Goal: Navigation & Orientation: Find specific page/section

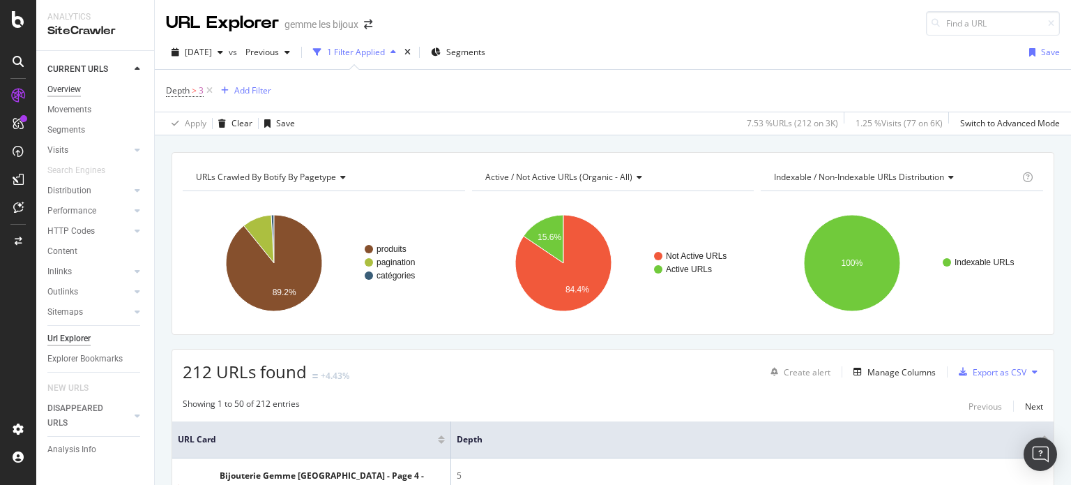
click at [82, 87] on link "Overview" at bounding box center [95, 89] width 97 height 15
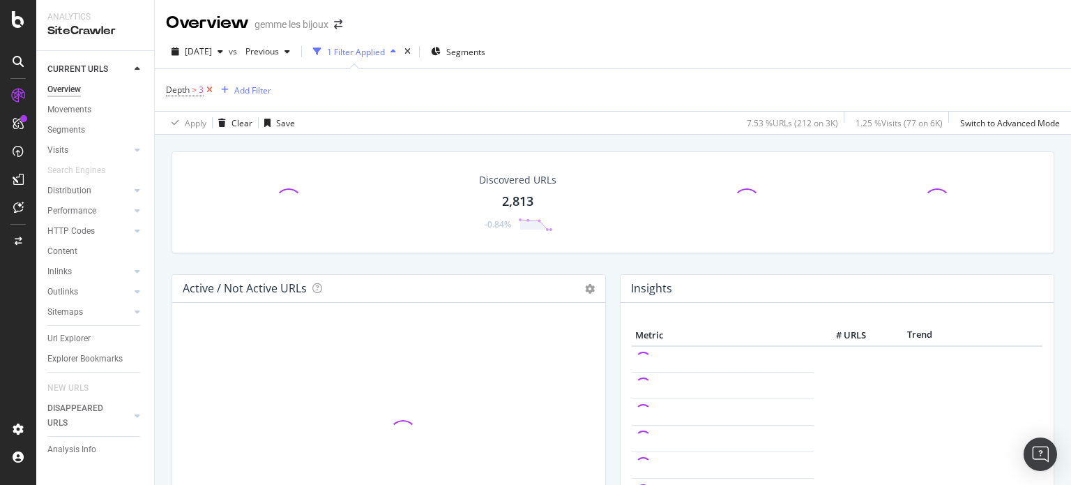
click at [212, 89] on icon at bounding box center [210, 90] width 12 height 14
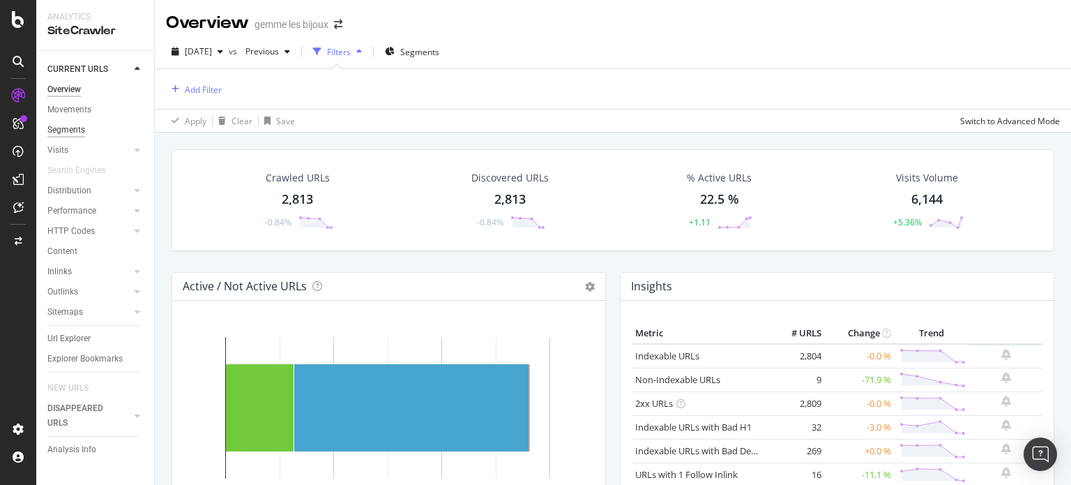
click at [64, 127] on div "Segments" at bounding box center [66, 130] width 38 height 15
